Goal: Download file/media

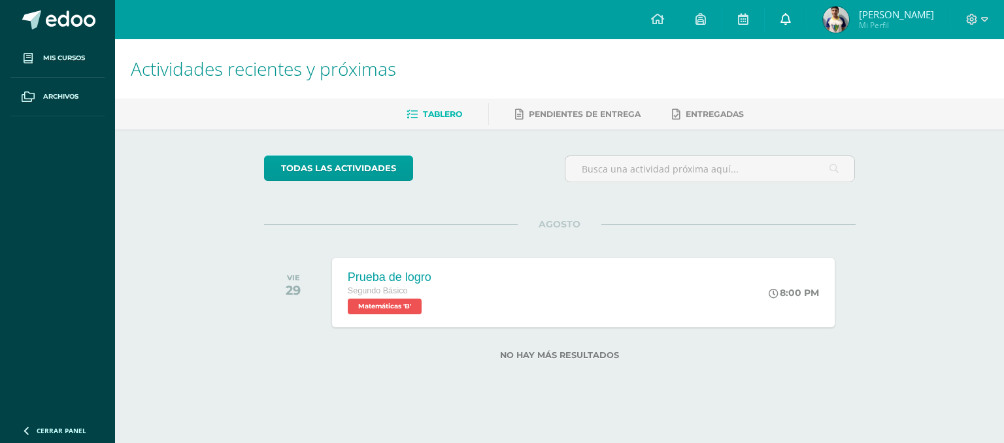
click at [782, 21] on icon at bounding box center [785, 19] width 10 height 12
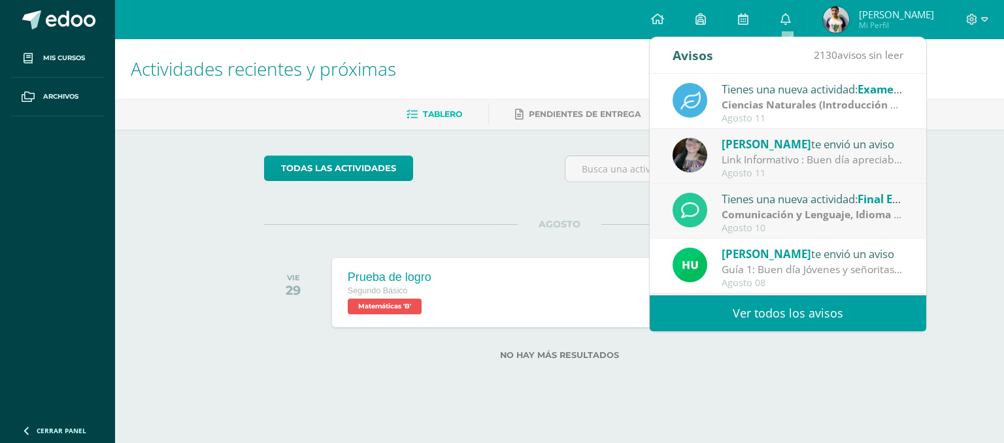
click at [793, 265] on div "Guía 1: Buen día Jóvenes y señoritas que San [PERSON_NAME] Y [PERSON_NAME] les …" at bounding box center [813, 269] width 182 height 15
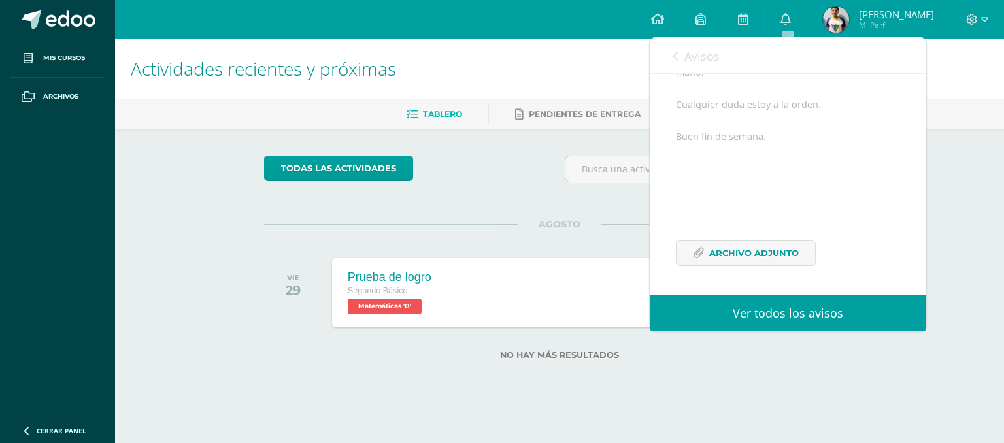
scroll to position [240, 0]
click at [771, 255] on span "Archivo Adjunto" at bounding box center [754, 253] width 90 height 24
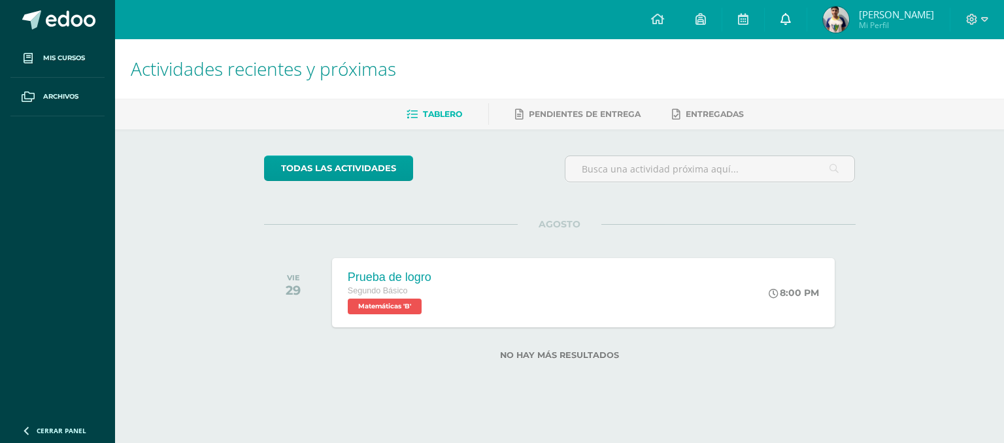
click at [781, 20] on link at bounding box center [786, 19] width 42 height 39
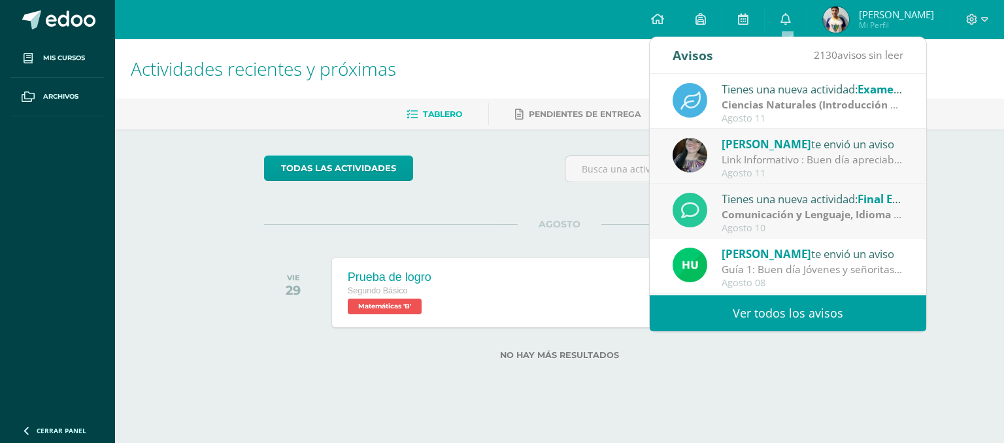
click at [744, 265] on div "Guía 1: Buen día Jóvenes y señoritas que San [PERSON_NAME] Y [PERSON_NAME] les …" at bounding box center [813, 269] width 182 height 15
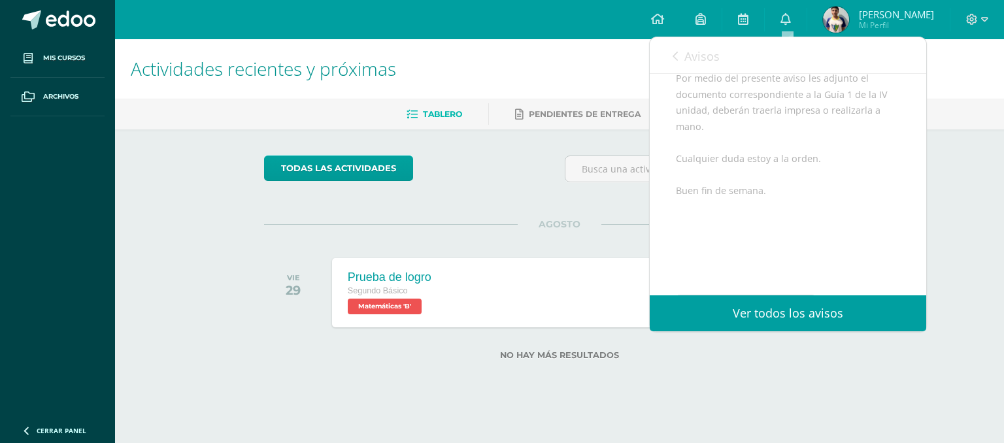
scroll to position [240, 0]
click at [745, 252] on span "Archivo Adjunto" at bounding box center [754, 253] width 90 height 24
